Goal: Information Seeking & Learning: Learn about a topic

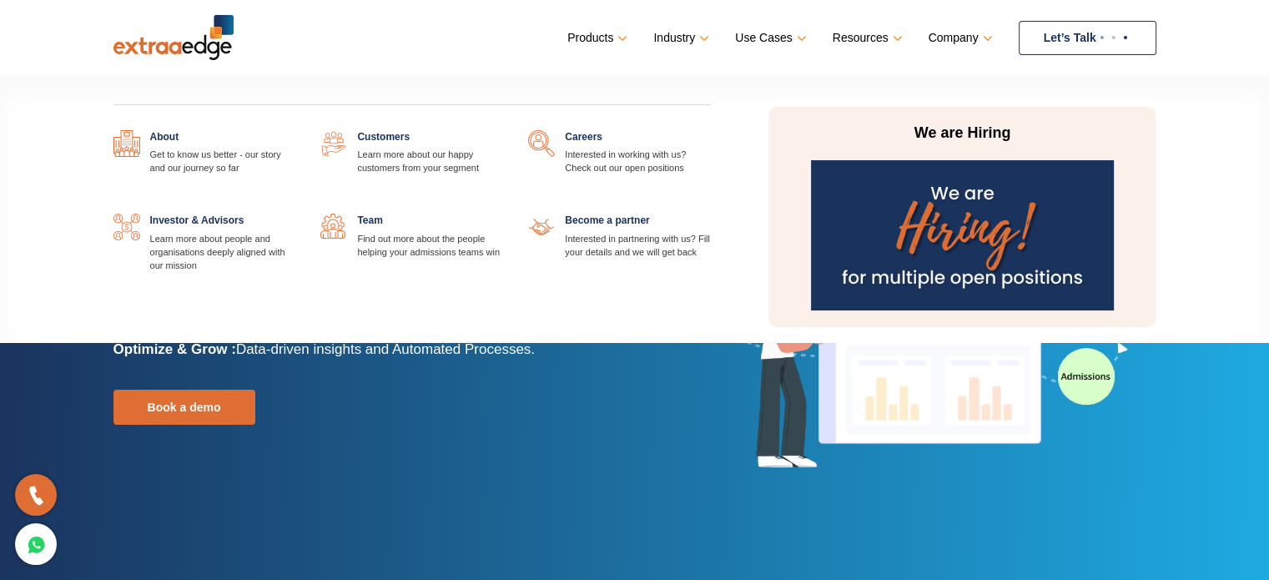
click at [945, 235] on img at bounding box center [962, 235] width 303 height 150
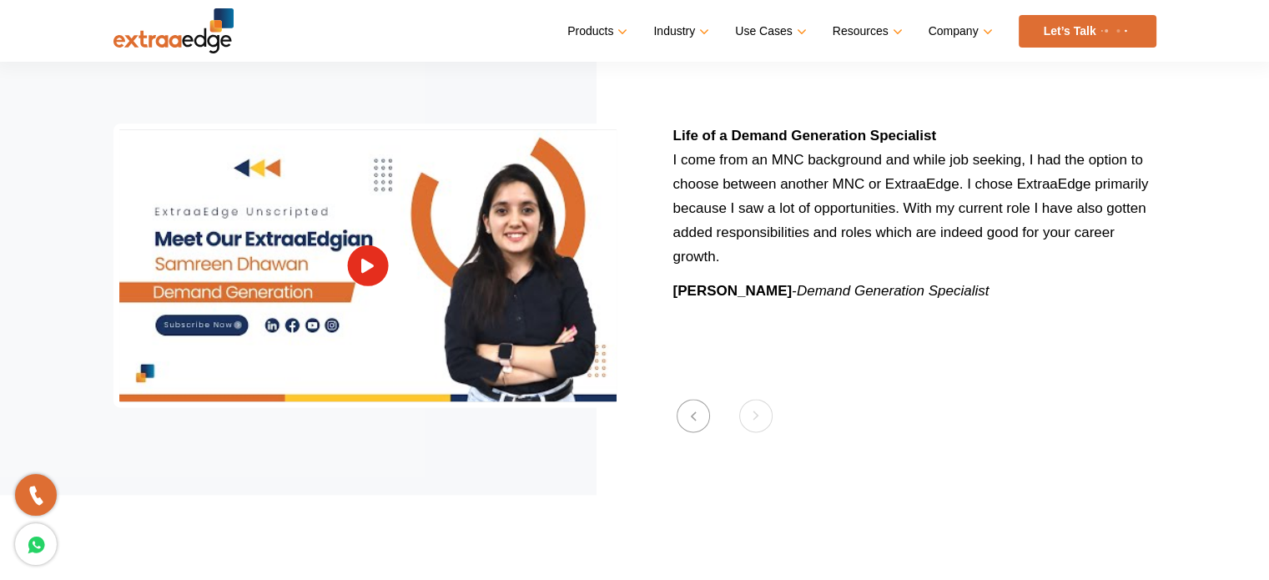
scroll to position [1957, 0]
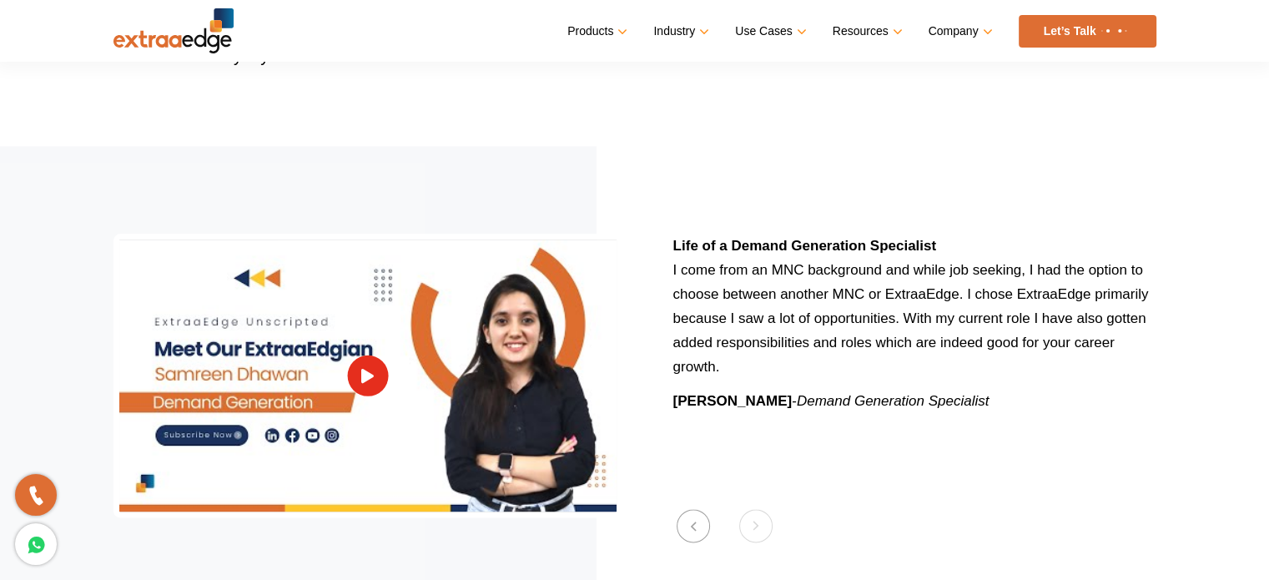
click at [751, 500] on section "Previous Wearing multiple hats at ExtraaEdge At ExtraaEdge, your past experienc…" at bounding box center [634, 375] width 1269 height 459
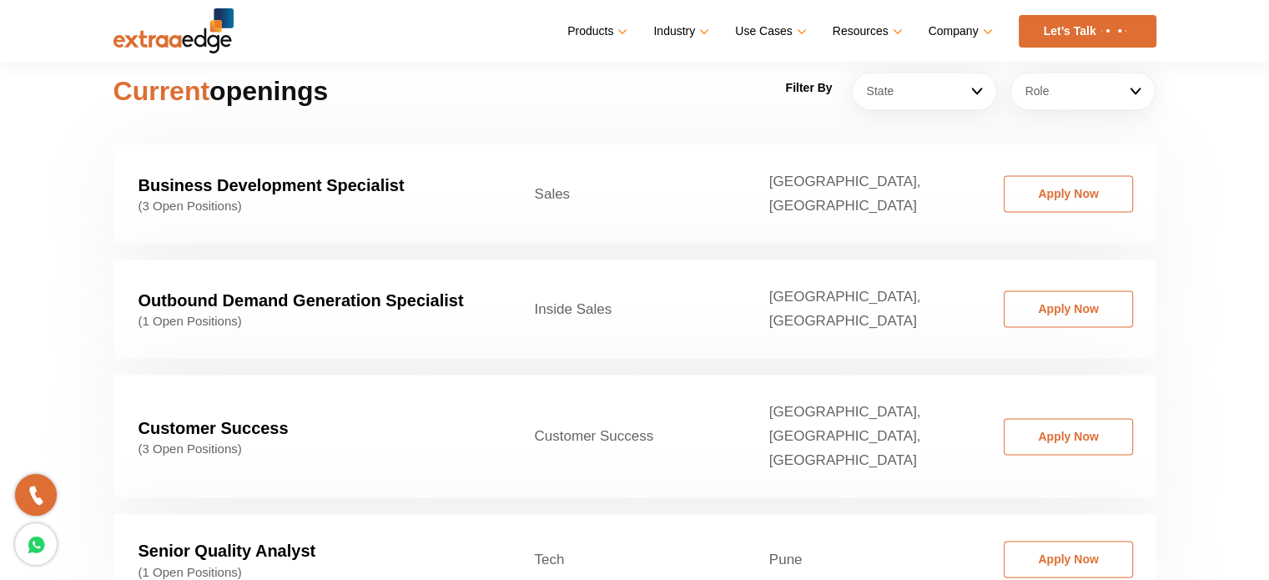
scroll to position [2598, 0]
click at [342, 376] on td "Customer Success (3 Open Positions)" at bounding box center [311, 436] width 396 height 123
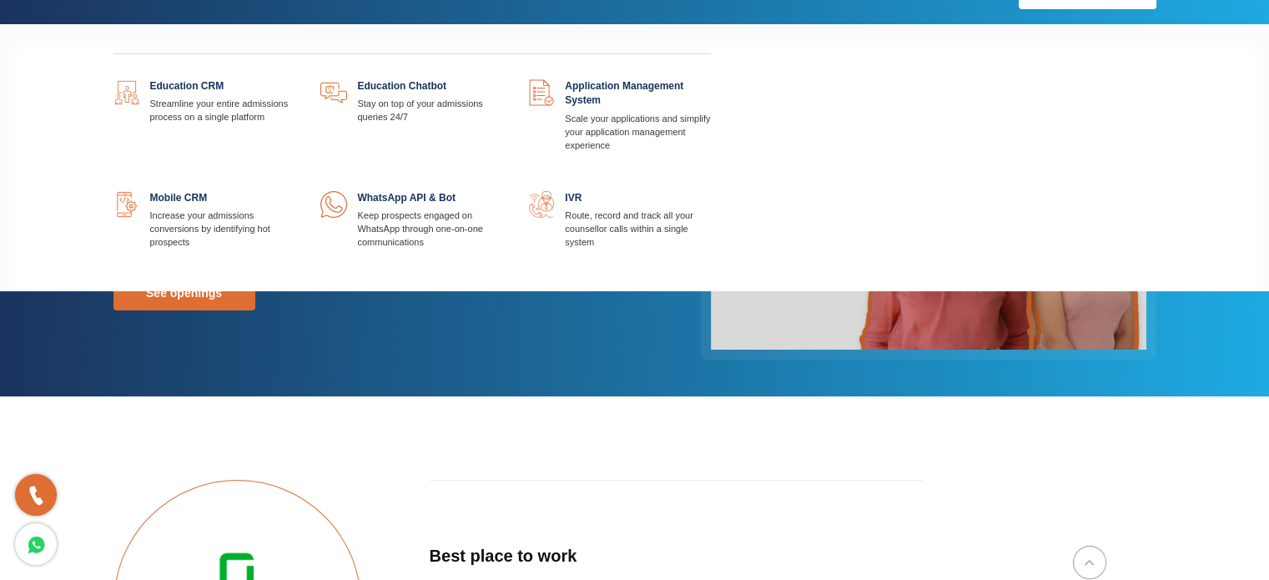
scroll to position [0, 0]
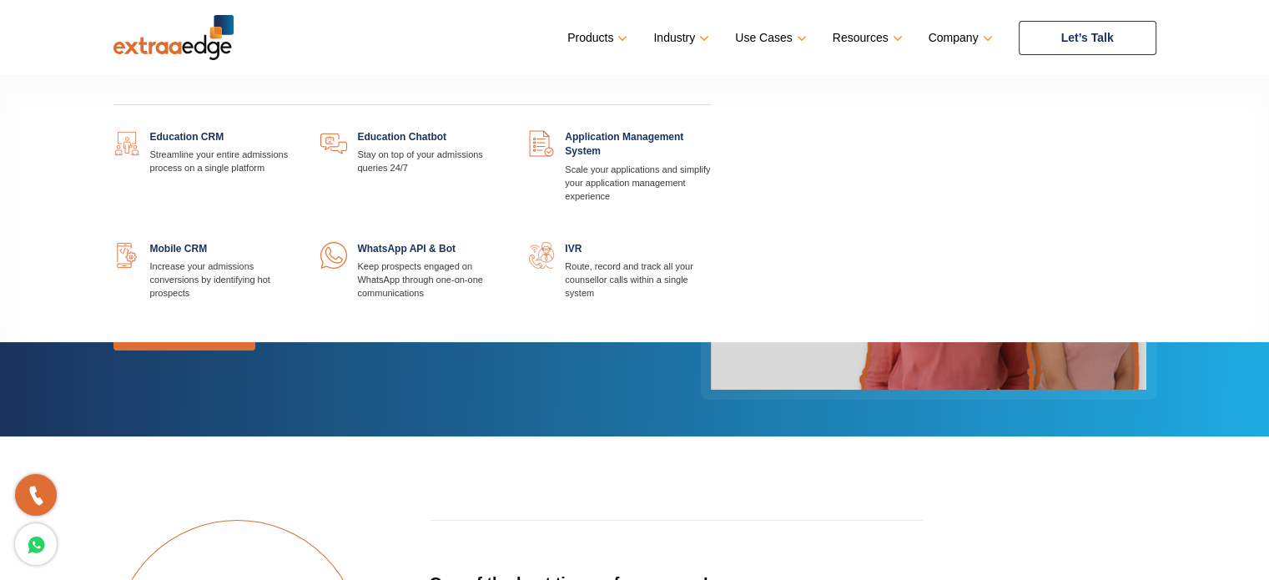
click at [503, 130] on link at bounding box center [503, 130] width 0 height 0
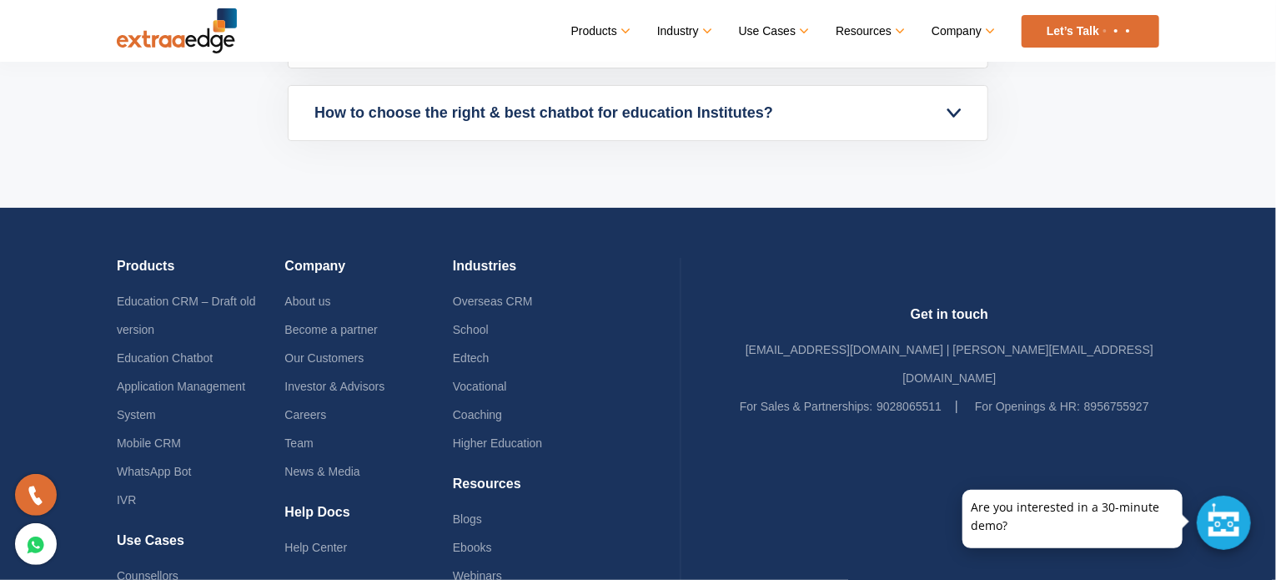
scroll to position [5535, 0]
